Goal: Task Accomplishment & Management: Manage account settings

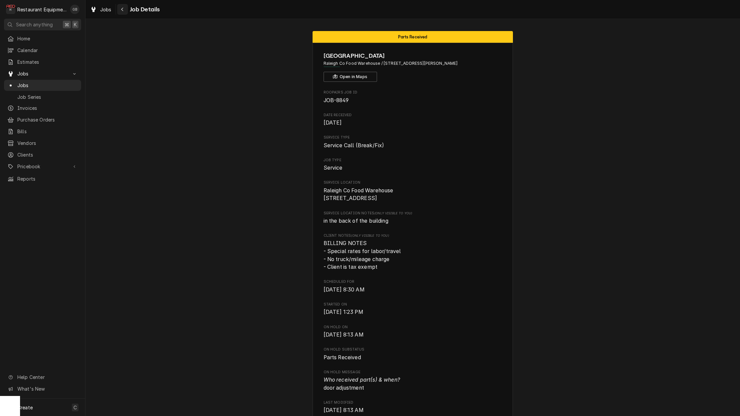
click at [124, 12] on button "Navigate back" at bounding box center [122, 9] width 11 height 11
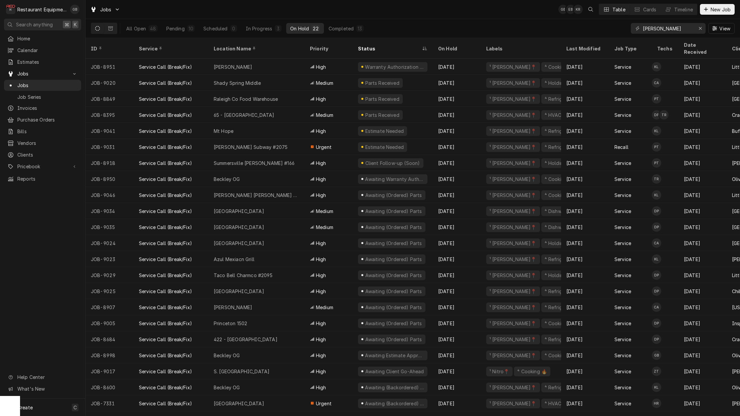
click at [193, 30] on div "10" at bounding box center [190, 28] width 7 height 7
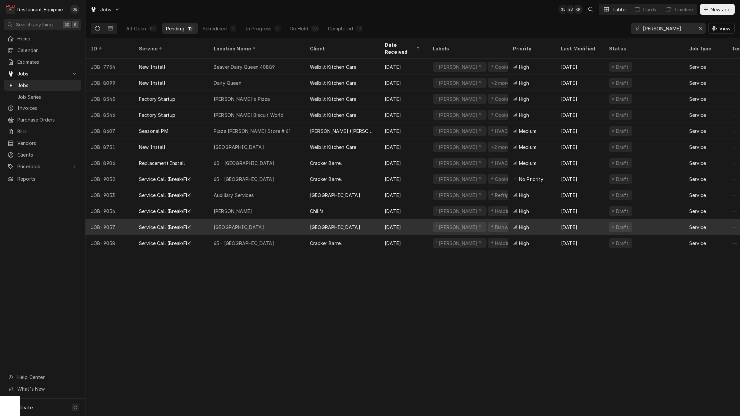
drag, startPoint x: 0, startPoint y: 0, endPoint x: 279, endPoint y: 217, distance: 353.6
click at [279, 219] on div "Coal City Elementary" at bounding box center [256, 227] width 96 height 16
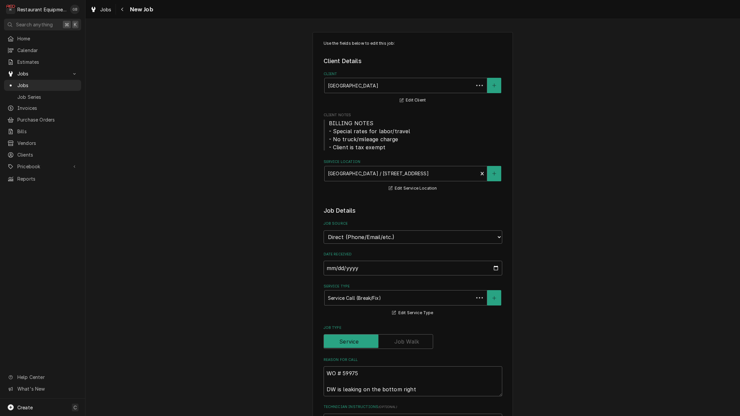
type textarea "x"
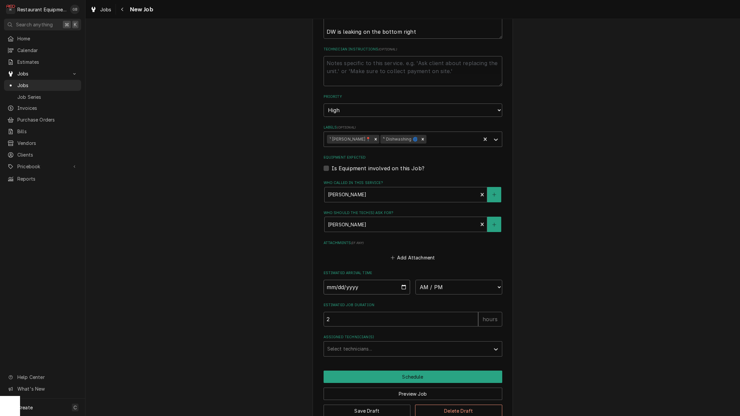
drag, startPoint x: 381, startPoint y: 262, endPoint x: 334, endPoint y: 275, distance: 49.2
click at [334, 280] on input "Date" at bounding box center [366, 287] width 87 height 15
type input "2025-09-29"
type textarea "x"
select select "10:45:00"
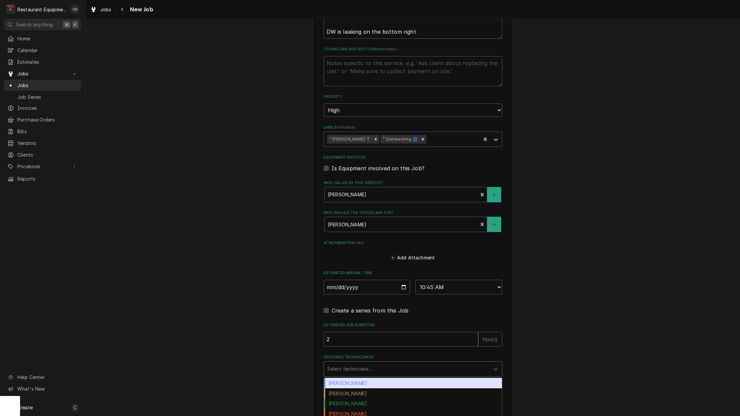
click at [415, 363] on div "Assigned Technician(s)" at bounding box center [406, 369] width 159 height 12
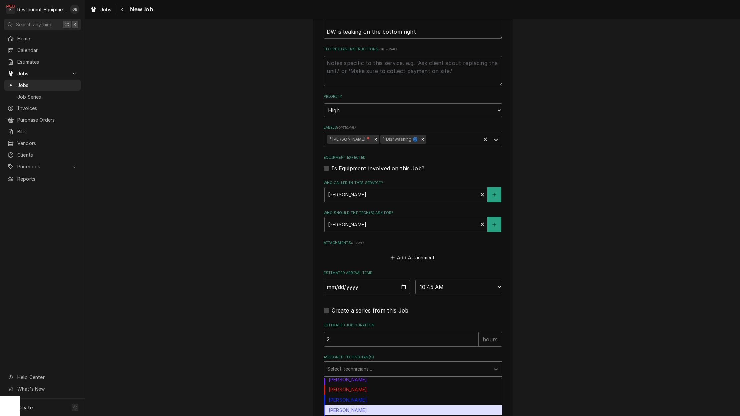
scroll to position [121, 0]
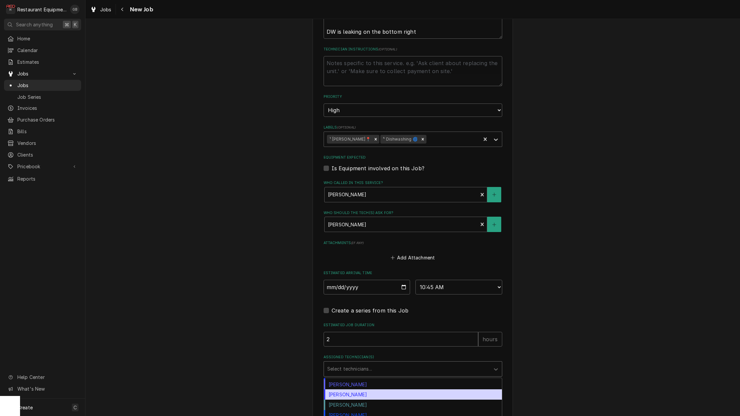
click at [374, 389] on div "Thomas Ross" at bounding box center [413, 394] width 178 height 10
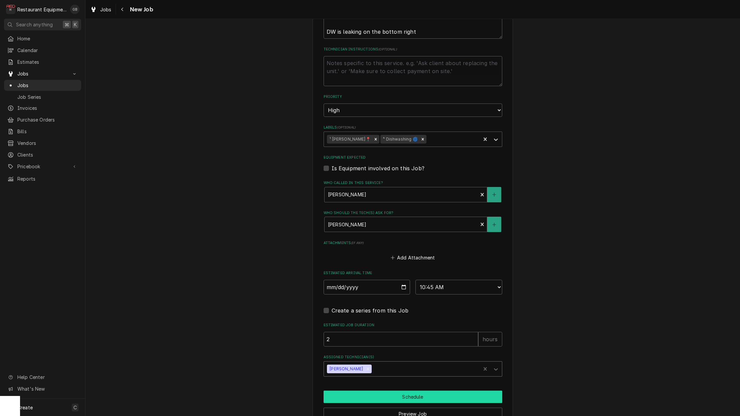
drag, startPoint x: 406, startPoint y: 390, endPoint x: 402, endPoint y: 379, distance: 11.1
click at [402, 390] on button "Schedule" at bounding box center [412, 396] width 179 height 12
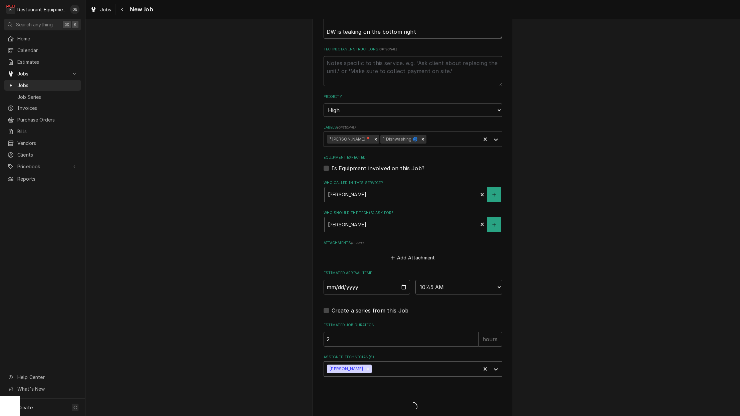
type textarea "x"
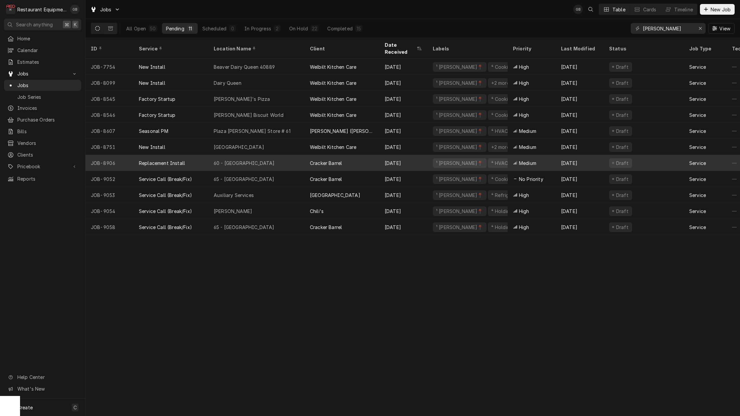
click at [301, 29] on div "On Hold" at bounding box center [298, 28] width 19 height 7
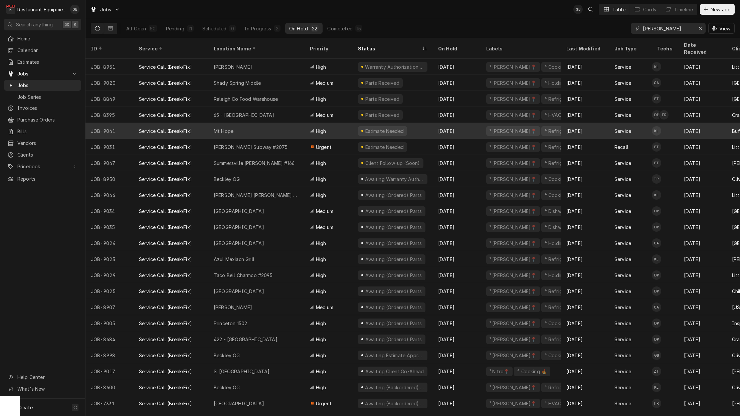
click at [264, 12] on div "Jobs GB Table Cards Timeline New Job" at bounding box center [412, 9] width 654 height 19
click at [182, 26] on div "Pending" at bounding box center [175, 28] width 18 height 7
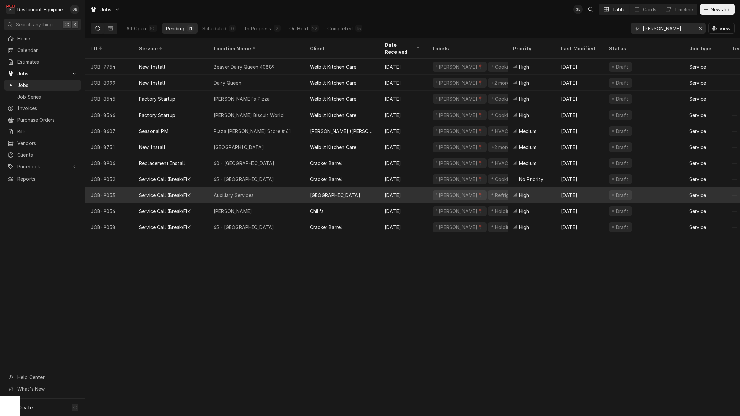
click at [250, 192] on div "Auxiliary Services" at bounding box center [234, 195] width 40 height 7
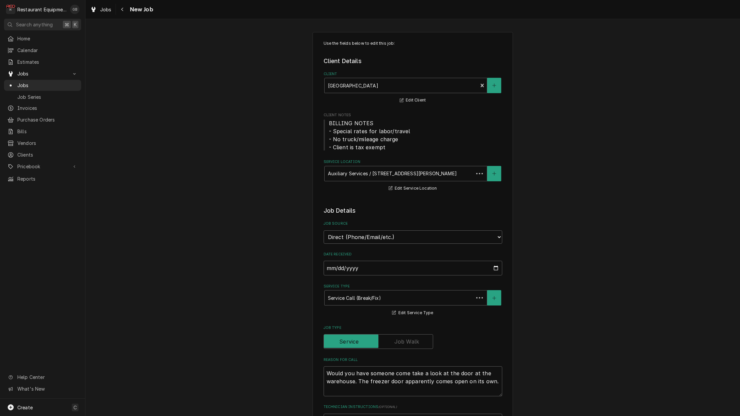
type textarea "x"
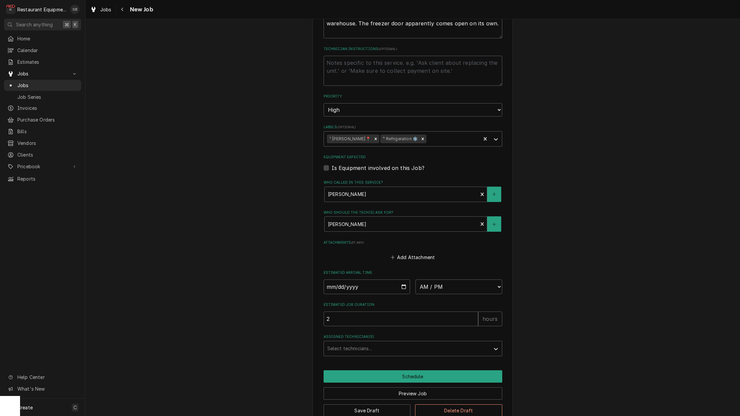
scroll to position [357, 0]
drag, startPoint x: 365, startPoint y: 272, endPoint x: 335, endPoint y: 271, distance: 30.7
click at [335, 280] on input "Date" at bounding box center [366, 287] width 87 height 15
type input "2025-09-22"
type textarea "x"
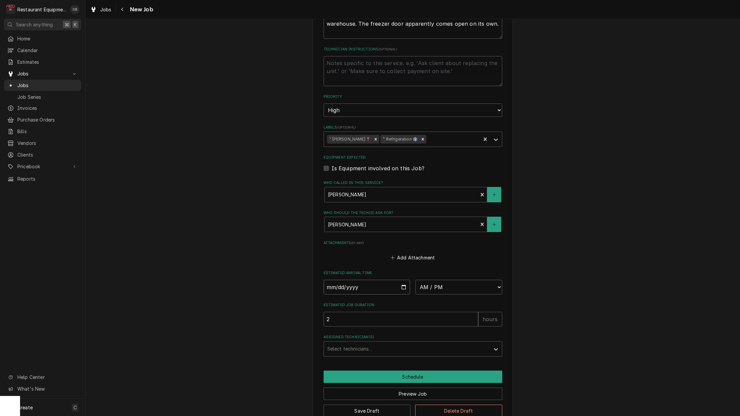
type input "2025-09-29"
type textarea "x"
select select "09:30:00"
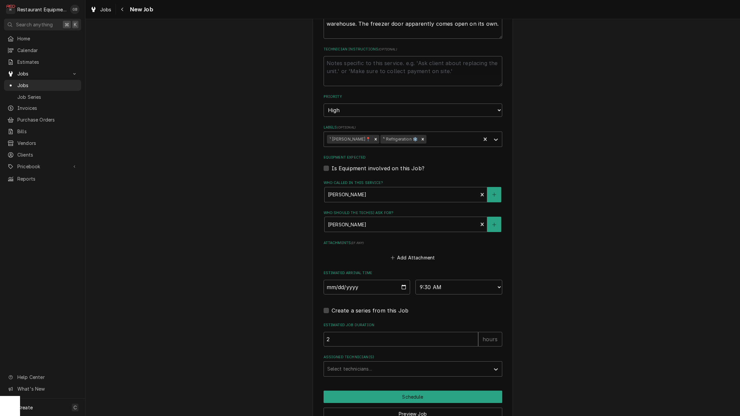
click at [457, 363] on div "Assigned Technician(s)" at bounding box center [406, 369] width 159 height 12
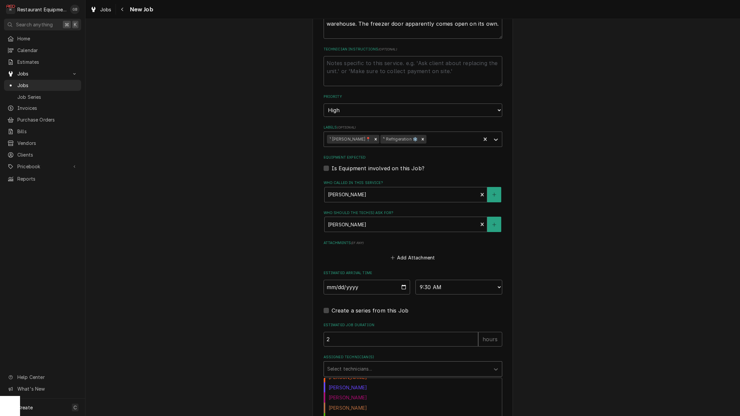
scroll to position [0, 0]
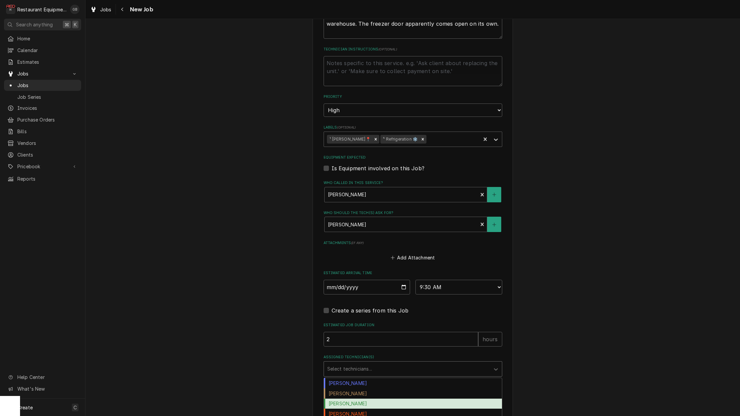
click at [339, 388] on div "Chuck Almond" at bounding box center [413, 393] width 178 height 10
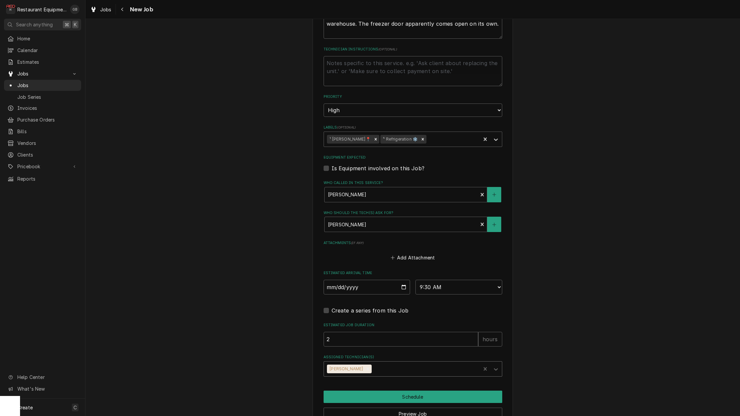
click at [362, 390] on button "Schedule" at bounding box center [412, 396] width 179 height 12
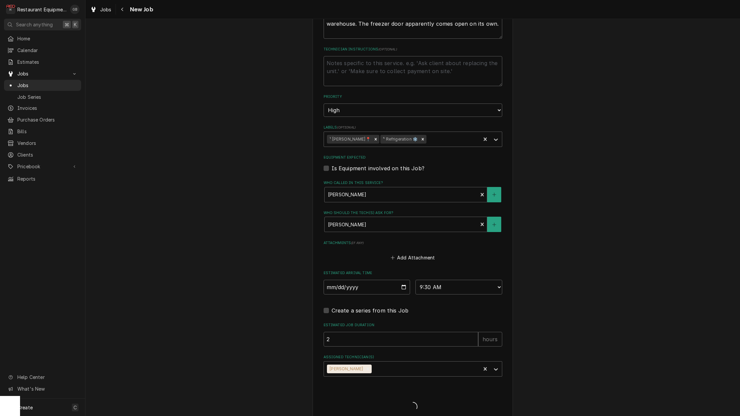
scroll to position [354, 0]
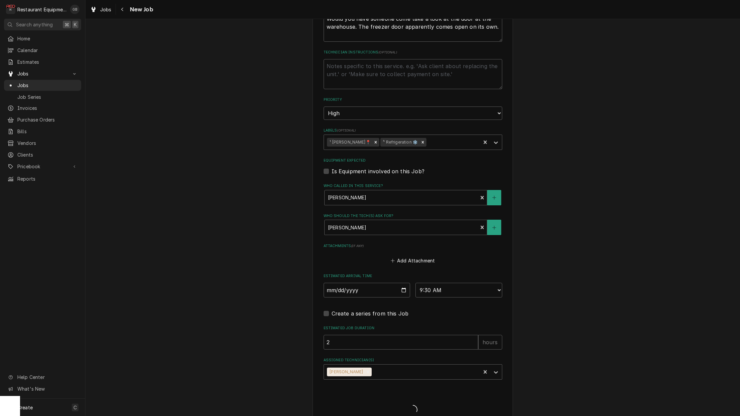
type textarea "x"
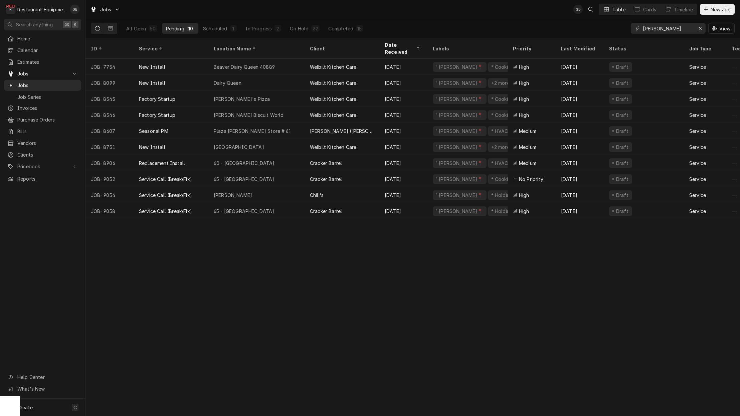
click at [307, 29] on div "On Hold" at bounding box center [299, 28] width 19 height 7
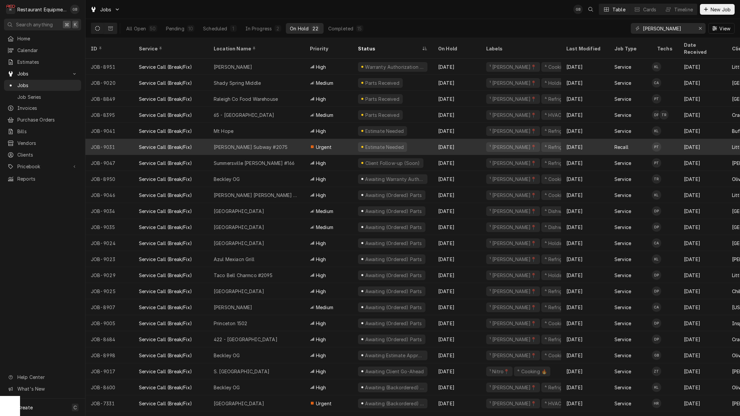
click at [273, 144] on div "[PERSON_NAME] Subway #2075" at bounding box center [251, 147] width 74 height 7
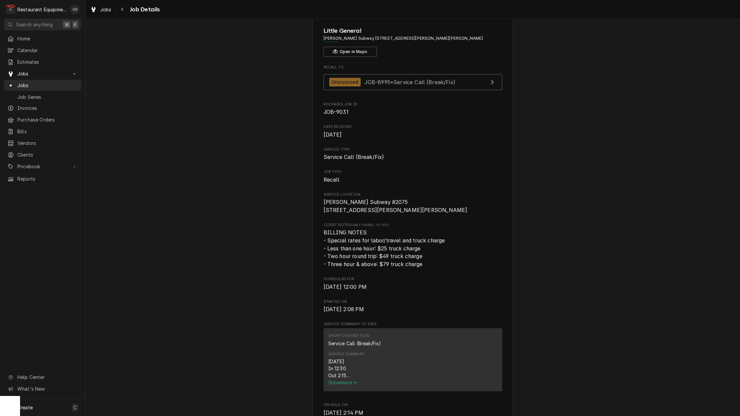
scroll to position [0, 0]
click at [122, 10] on icon "Navigate back" at bounding box center [122, 9] width 3 height 5
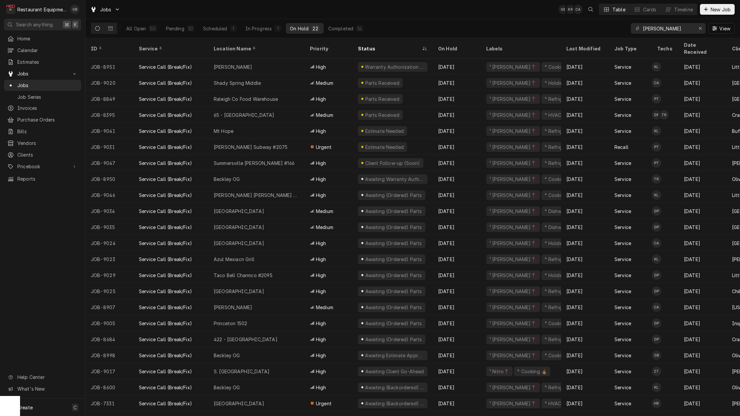
click at [196, 27] on button "Pending 10" at bounding box center [180, 28] width 36 height 11
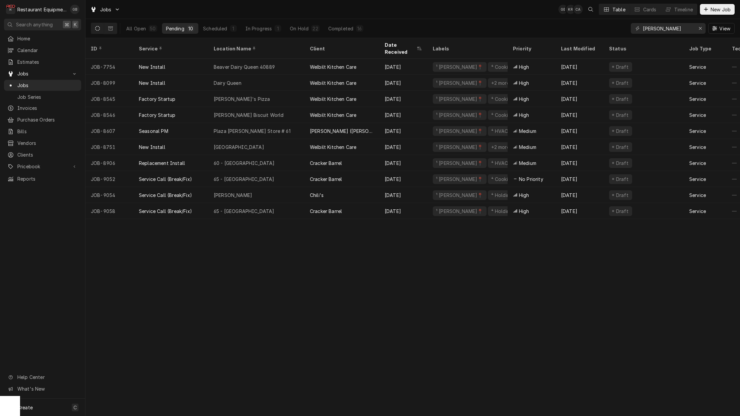
click at [240, 188] on div "Beckley" at bounding box center [256, 195] width 96 height 16
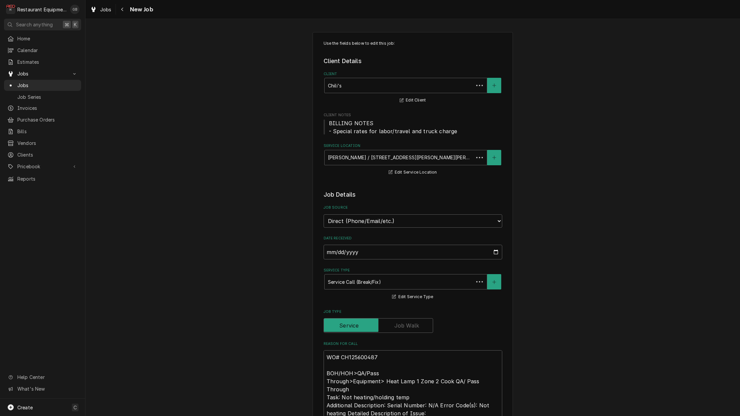
type textarea "x"
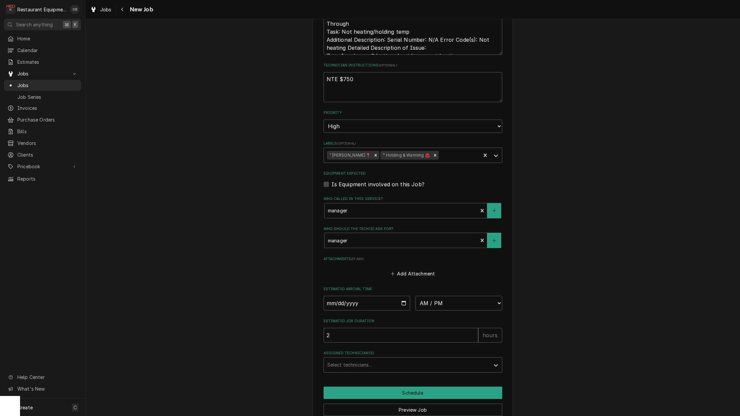
scroll to position [370, 0]
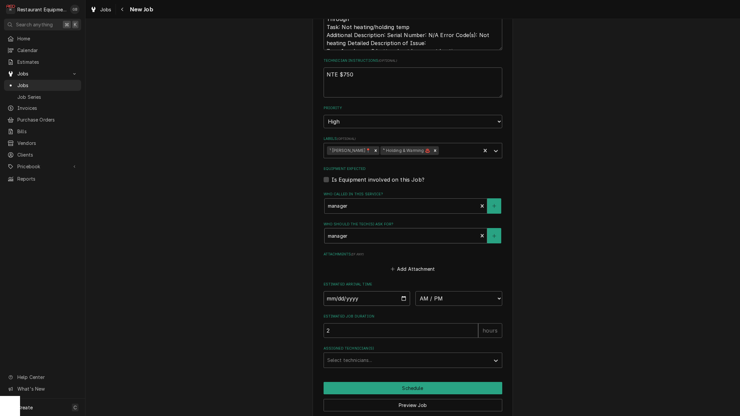
click at [342, 291] on input "Date" at bounding box center [366, 298] width 87 height 15
type input "2025-09-29"
type textarea "x"
select select "12:00:00"
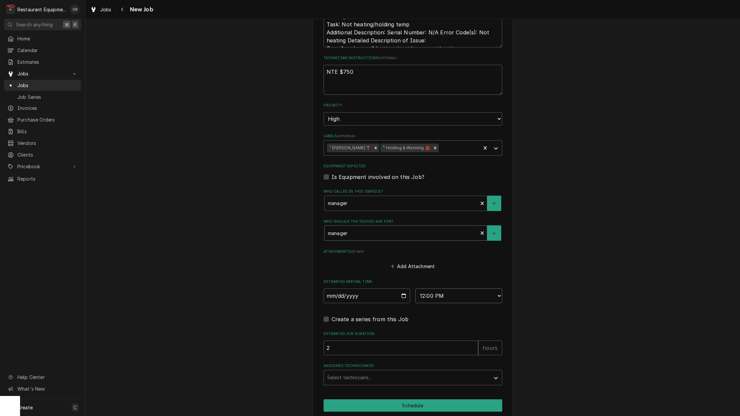
scroll to position [374, 0]
drag, startPoint x: 376, startPoint y: 221, endPoint x: 480, endPoint y: 360, distance: 173.8
click at [480, 370] on div "Assigned Technician(s)" at bounding box center [406, 376] width 159 height 12
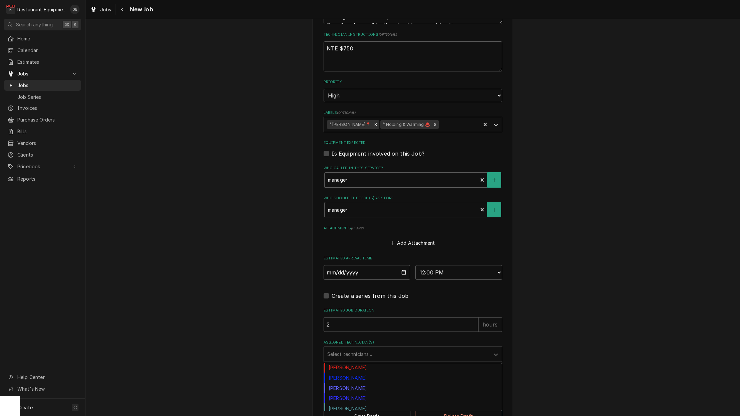
scroll to position [127, 0]
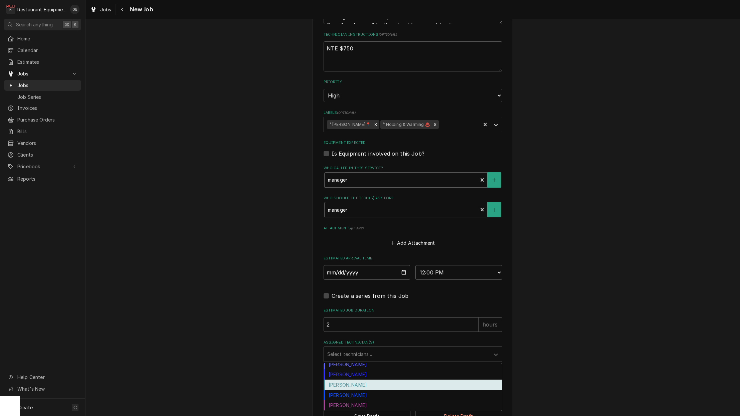
click at [349, 369] on div "[PERSON_NAME]" at bounding box center [413, 374] width 178 height 10
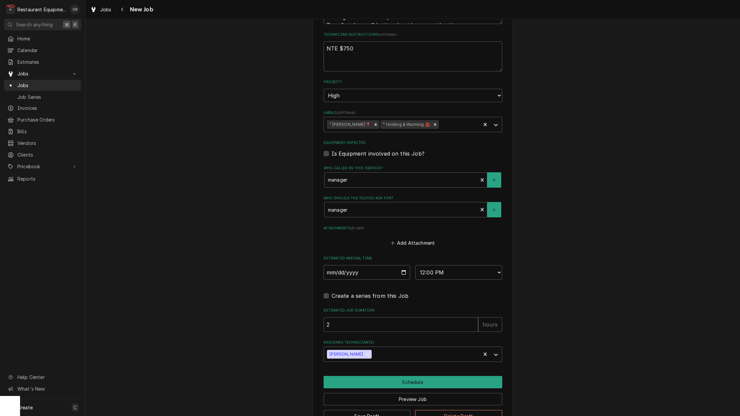
click at [391, 376] on button "Schedule" at bounding box center [412, 382] width 179 height 12
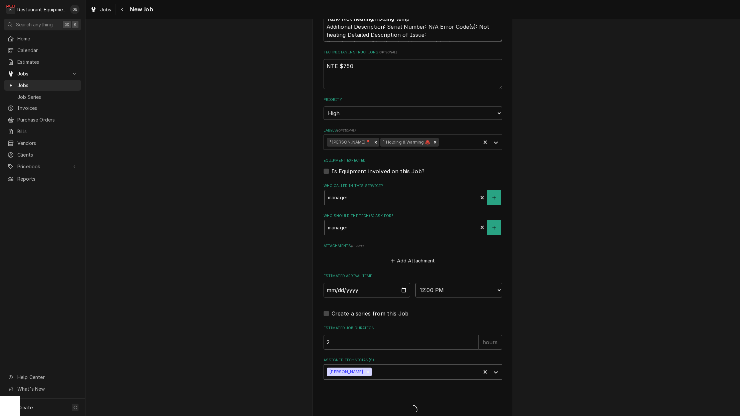
type textarea "x"
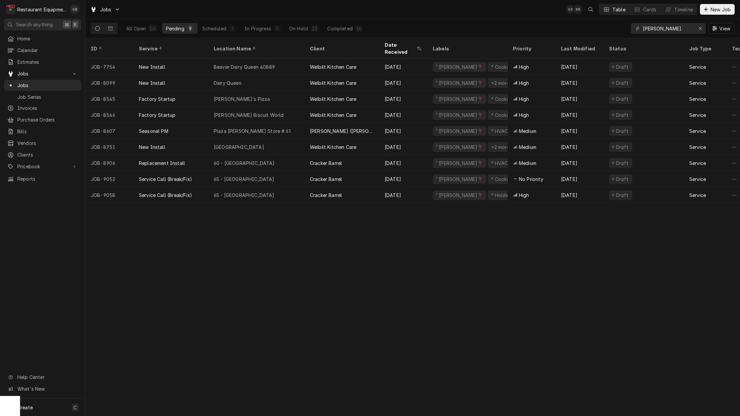
click at [268, 173] on div "65 - Princeton" at bounding box center [256, 179] width 96 height 16
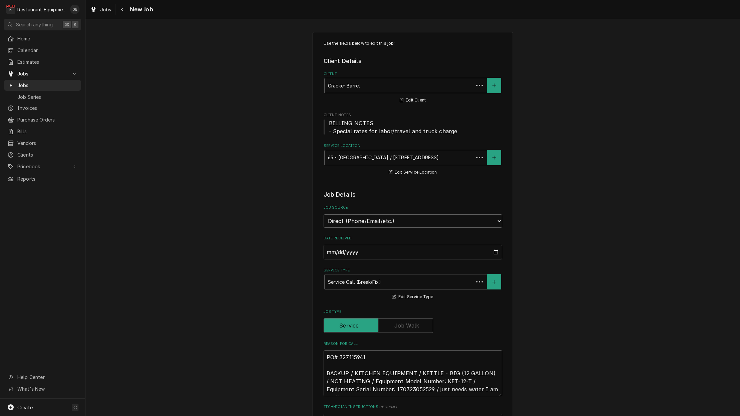
type textarea "x"
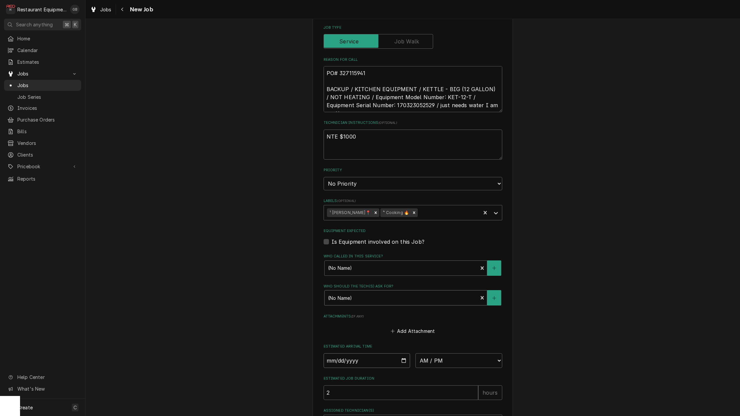
click at [342, 353] on input "Date" at bounding box center [366, 360] width 87 height 15
type input "[DATE]"
type textarea "x"
select select "12:00:00"
type textarea "x"
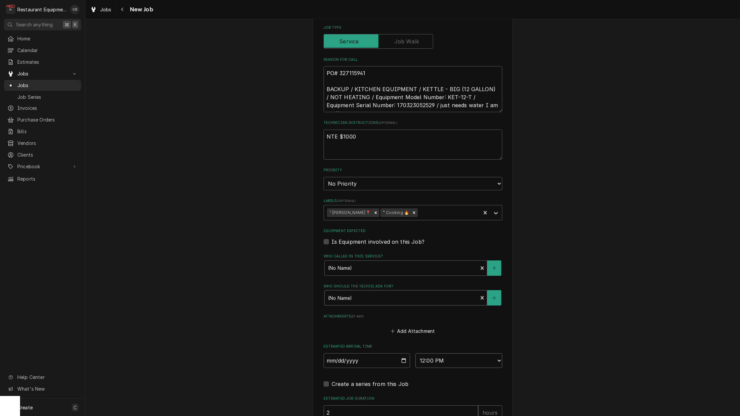
select select "12:15:00"
type textarea "x"
select select "12:30:00"
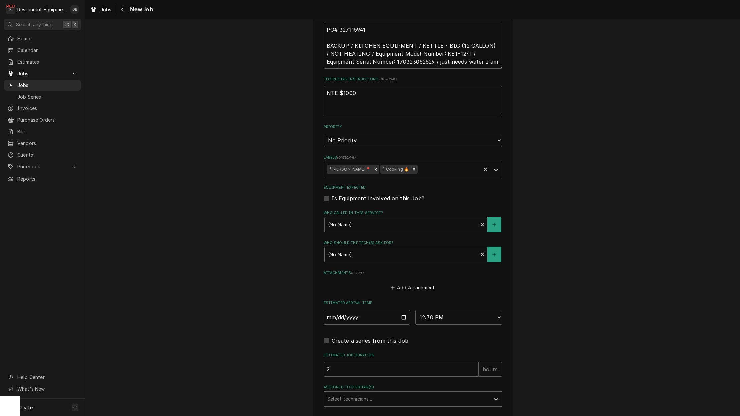
click at [419, 393] on div "Assigned Technician(s)" at bounding box center [406, 399] width 159 height 12
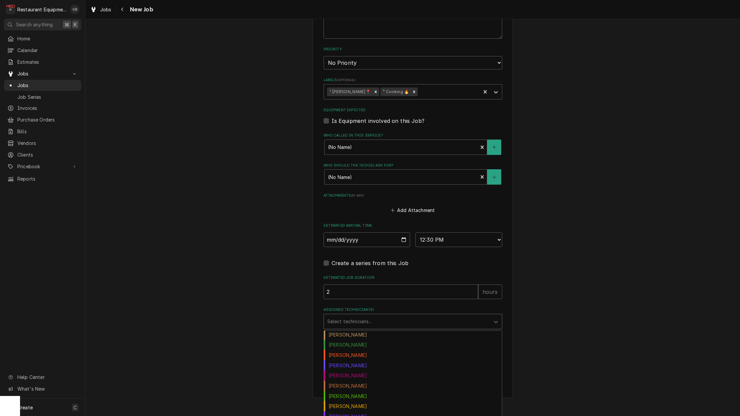
scroll to position [11, 0]
drag, startPoint x: 379, startPoint y: 367, endPoint x: 358, endPoint y: 352, distance: 25.4
click at [358, 361] on div "Donovan Pruitt" at bounding box center [413, 366] width 178 height 10
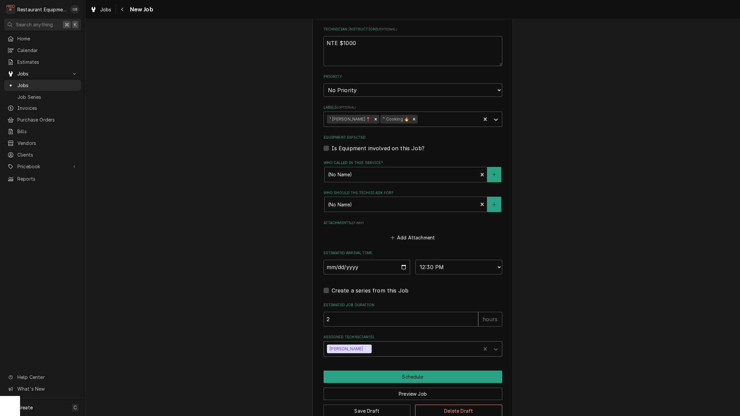
click at [409, 370] on button "Schedule" at bounding box center [412, 376] width 179 height 12
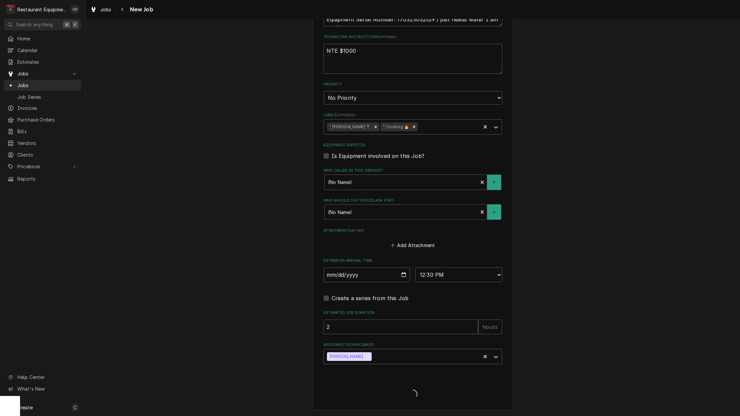
scroll to position [354, 0]
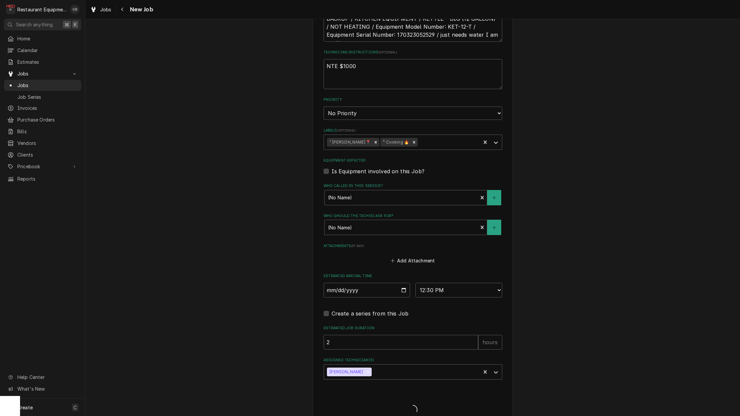
type textarea "x"
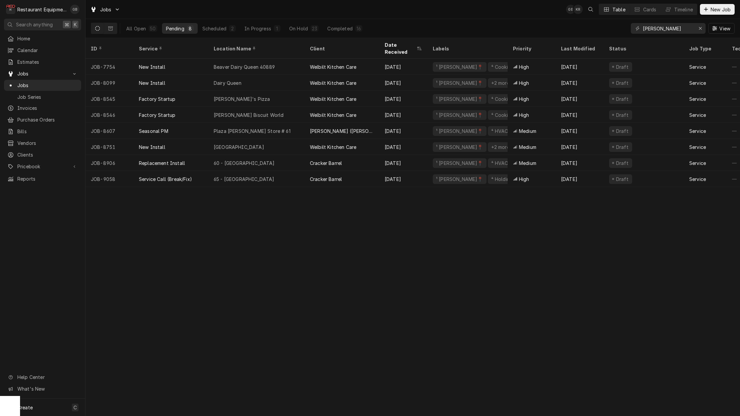
click at [233, 176] on div "65 - [GEOGRAPHIC_DATA]" at bounding box center [244, 179] width 61 height 7
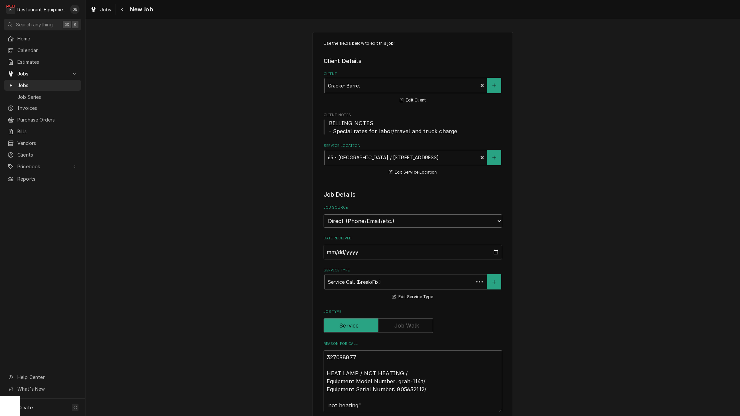
type textarea "x"
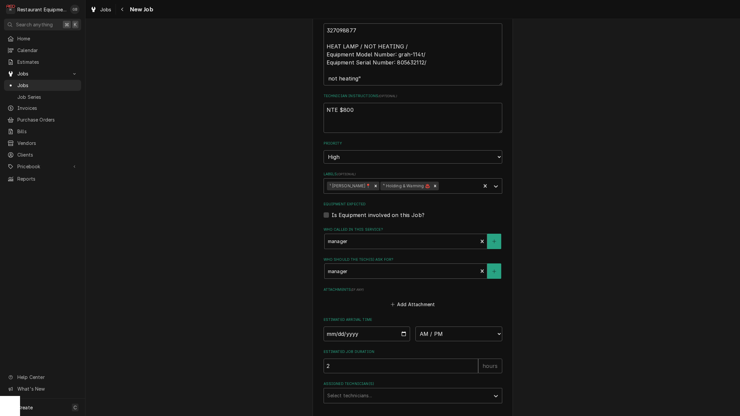
scroll to position [327, 0]
click at [336, 326] on input "Date" at bounding box center [366, 333] width 87 height 15
type input "2025-09-29"
type textarea "x"
select select "12:45:00"
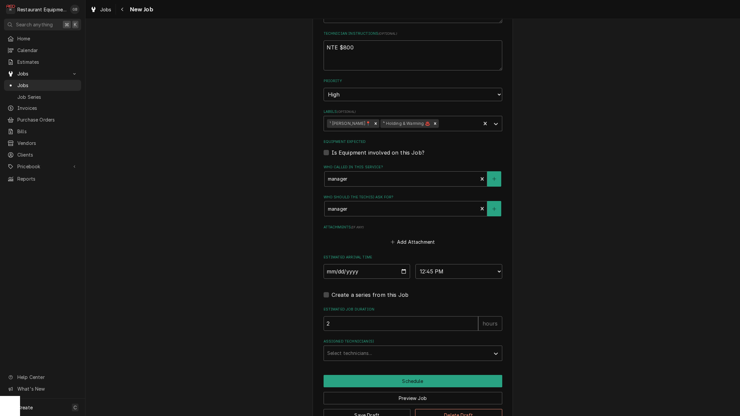
scroll to position [390, 0]
click at [435, 347] on div "Use the fields below to edit this job: Client Details Client Cracker Barrel Edi…" at bounding box center [412, 35] width 200 height 787
click at [450, 346] on div "Assigned Technician(s)" at bounding box center [406, 352] width 159 height 12
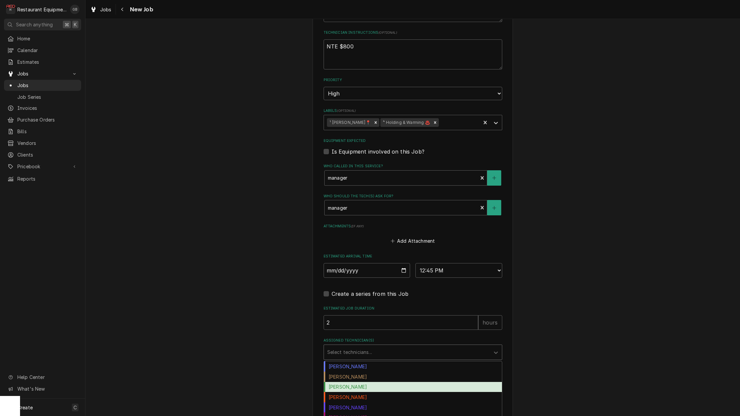
scroll to position [3, 0]
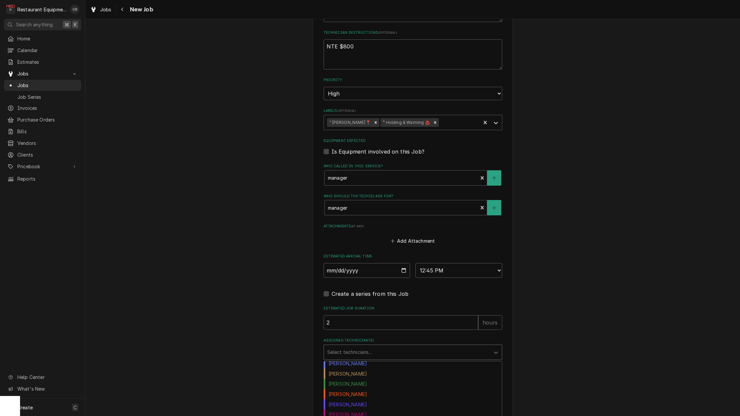
click at [359, 399] on div "Donovan Pruitt" at bounding box center [413, 404] width 178 height 10
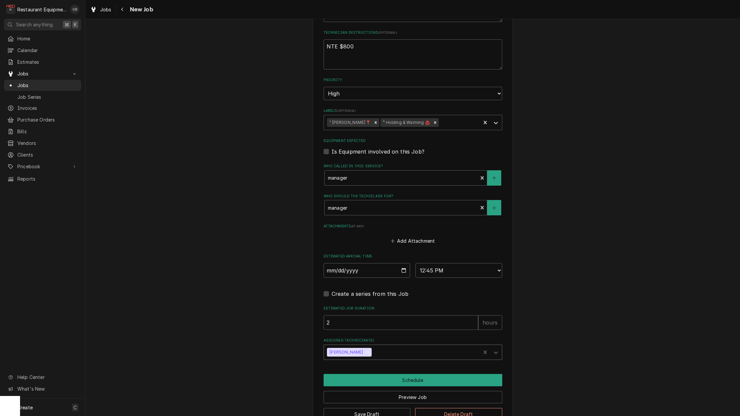
click at [420, 374] on button "Schedule" at bounding box center [412, 380] width 179 height 12
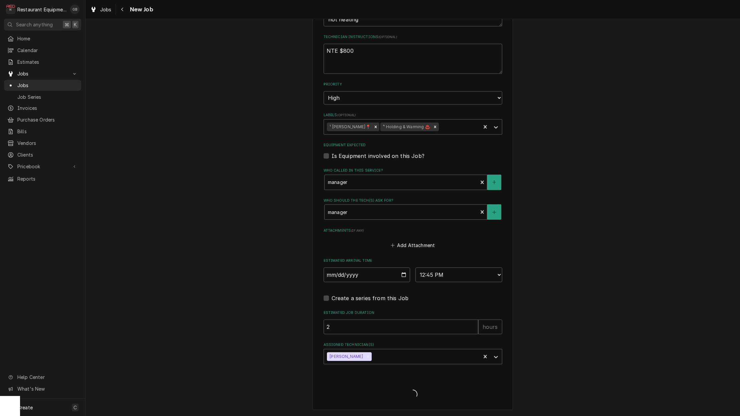
scroll to position [370, 0]
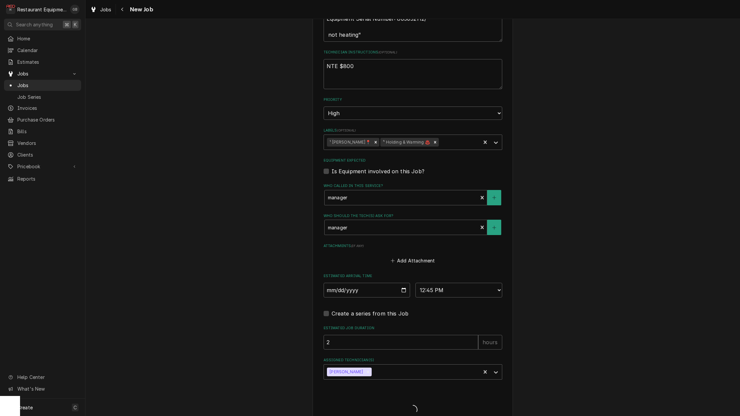
type textarea "x"
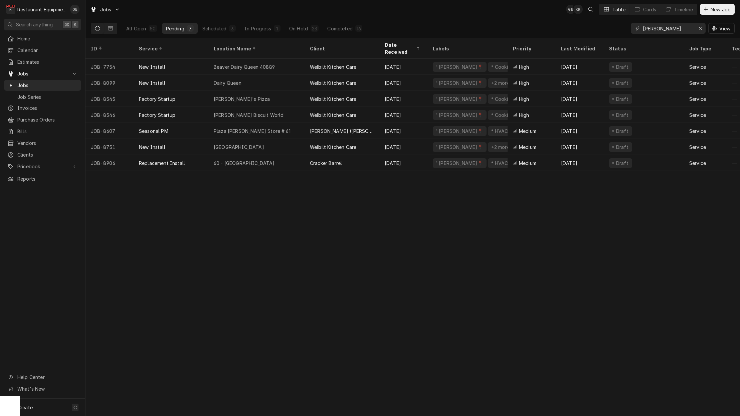
click at [229, 32] on button "Scheduled 3" at bounding box center [218, 28] width 41 height 11
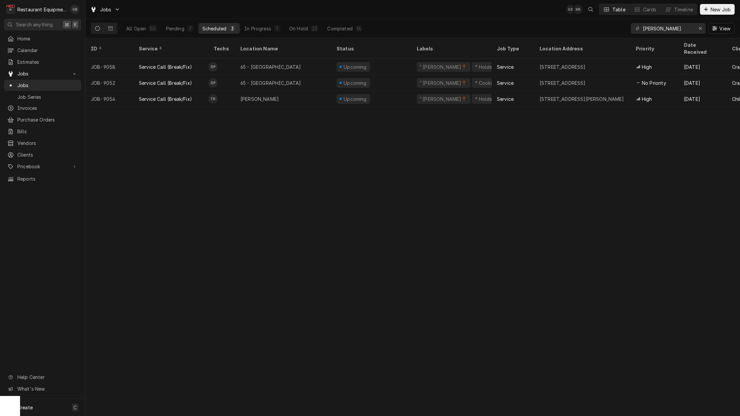
click at [256, 27] on div "In Progress" at bounding box center [257, 28] width 27 height 7
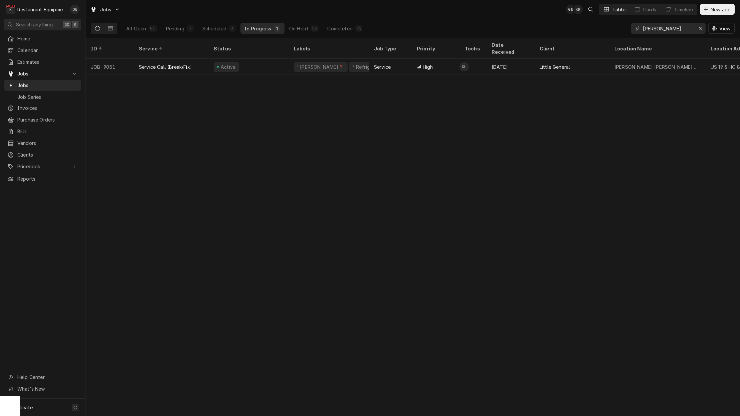
scroll to position [0, 0]
drag, startPoint x: 312, startPoint y: 38, endPoint x: 309, endPoint y: 28, distance: 10.4
click at [309, 28] on button "On Hold 23" at bounding box center [303, 28] width 37 height 11
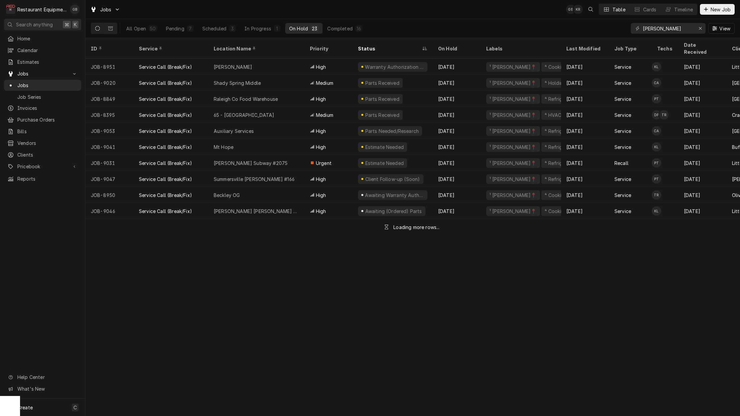
scroll to position [0, 0]
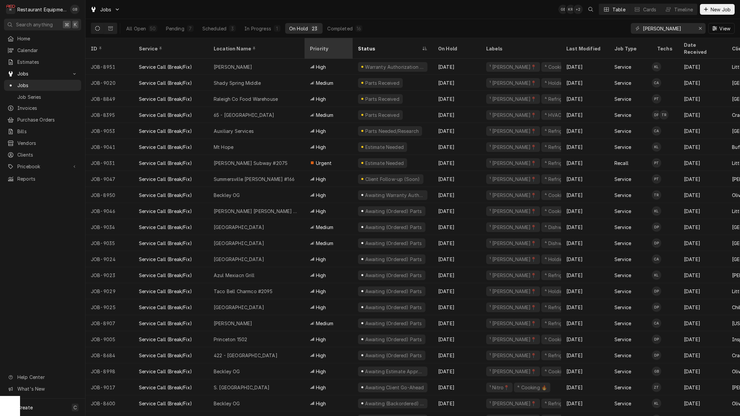
click at [192, 23] on div "All Open 50 Pending 7 Scheduled 3 In Progress 1 On Hold 23 Completed 16" at bounding box center [244, 28] width 244 height 19
drag, startPoint x: 309, startPoint y: 44, endPoint x: 184, endPoint y: 28, distance: 126.1
click at [184, 28] on button "Pending 7" at bounding box center [180, 28] width 36 height 11
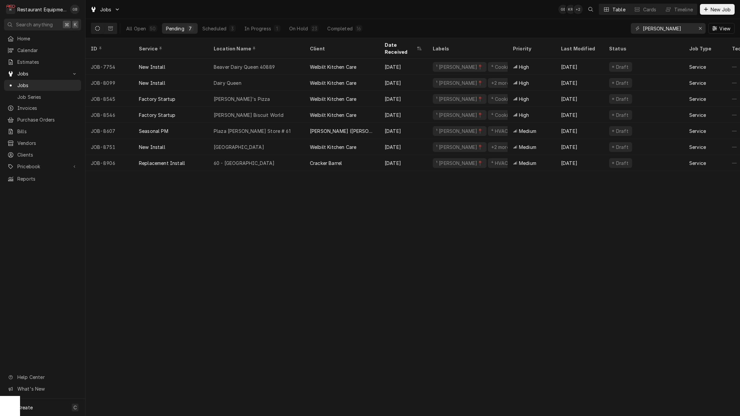
click at [230, 27] on div "3" at bounding box center [232, 28] width 7 height 7
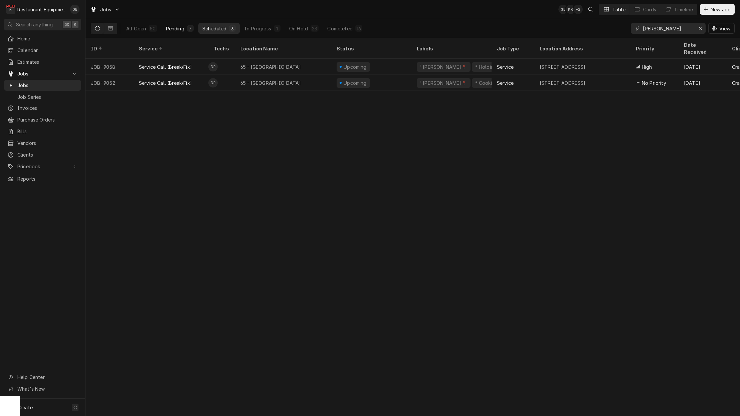
click at [278, 26] on div "1" at bounding box center [277, 28] width 4 height 7
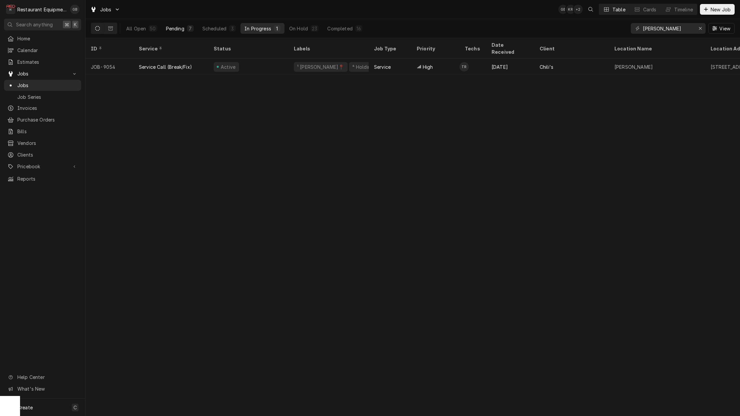
scroll to position [0, 0]
click at [300, 28] on div "On Hold" at bounding box center [298, 28] width 19 height 7
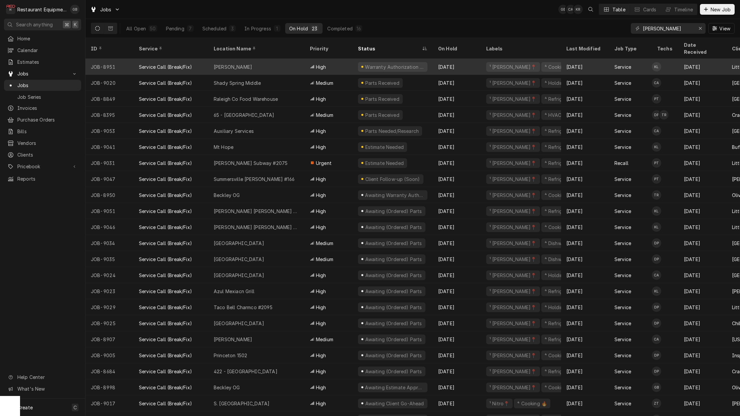
scroll to position [0, 0]
